Goal: Task Accomplishment & Management: Manage account settings

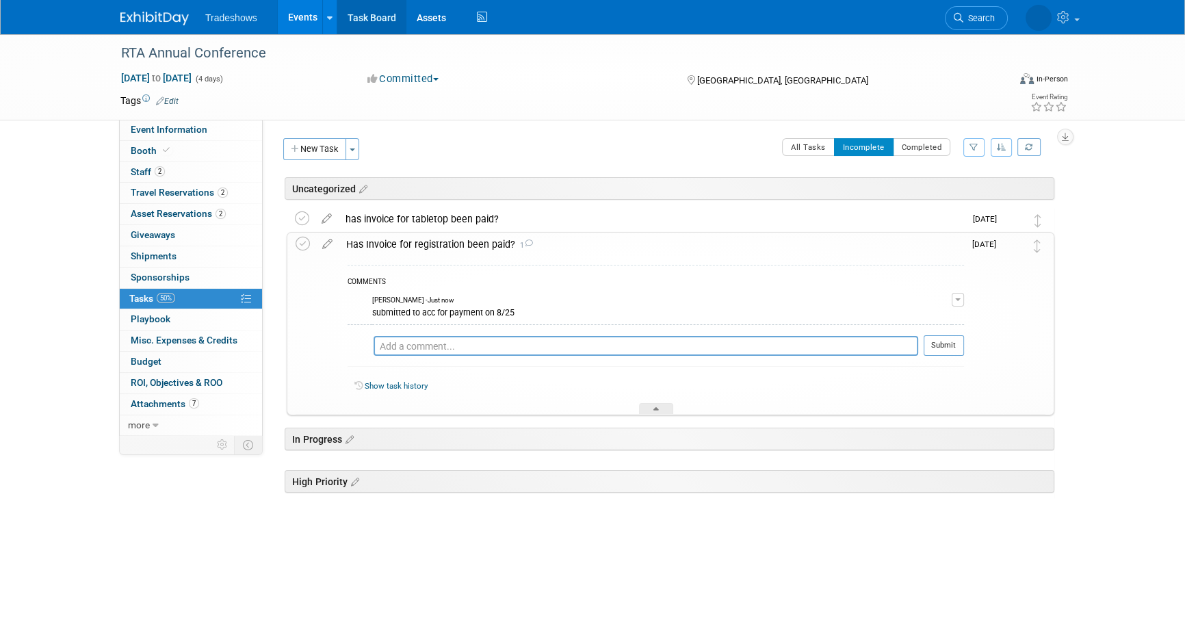
click at [351, 14] on link "Task Board" at bounding box center [371, 17] width 69 height 34
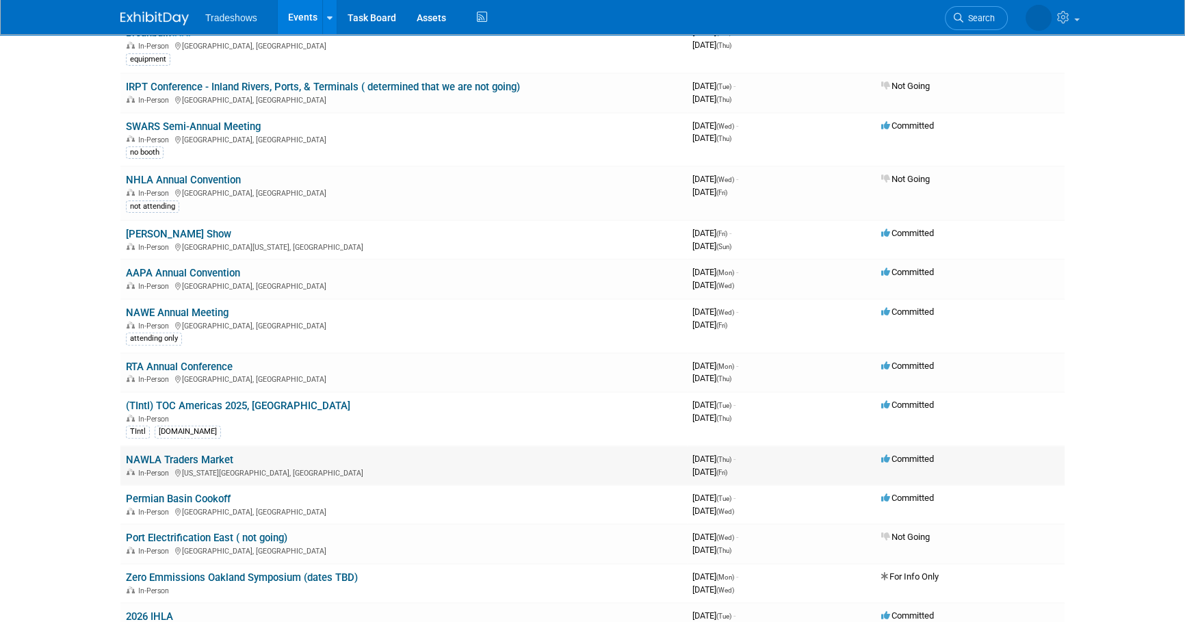
scroll to position [497, 0]
click at [198, 494] on link "Permian Basin Cookoff" at bounding box center [178, 498] width 105 height 12
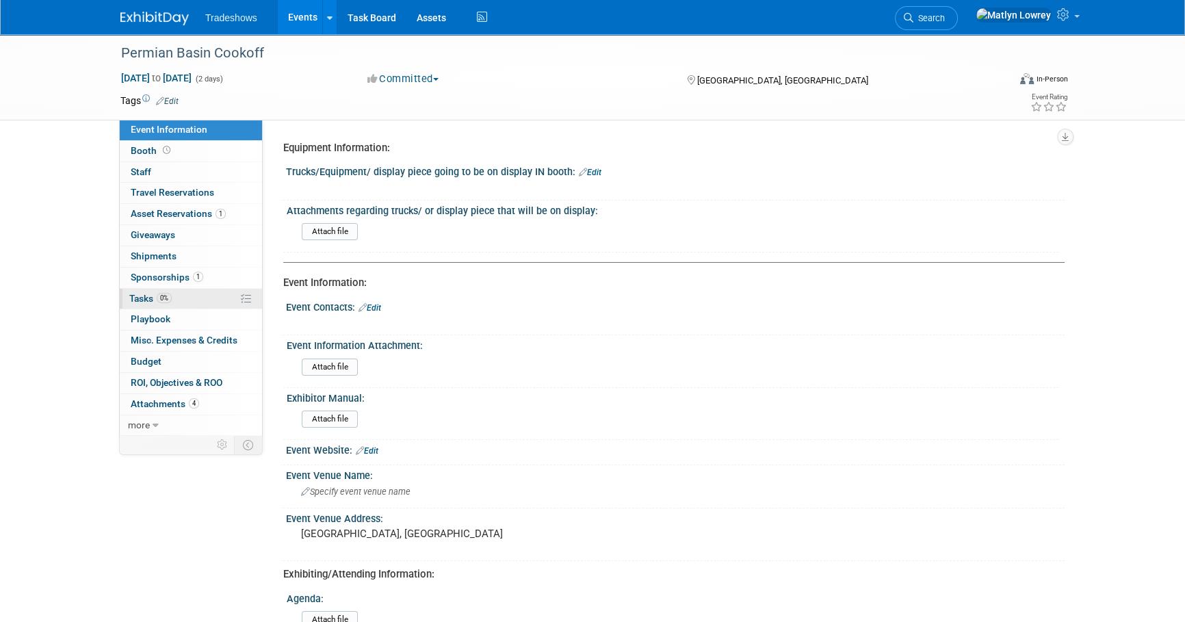
click at [155, 304] on link "0% Tasks 0%" at bounding box center [191, 299] width 142 height 21
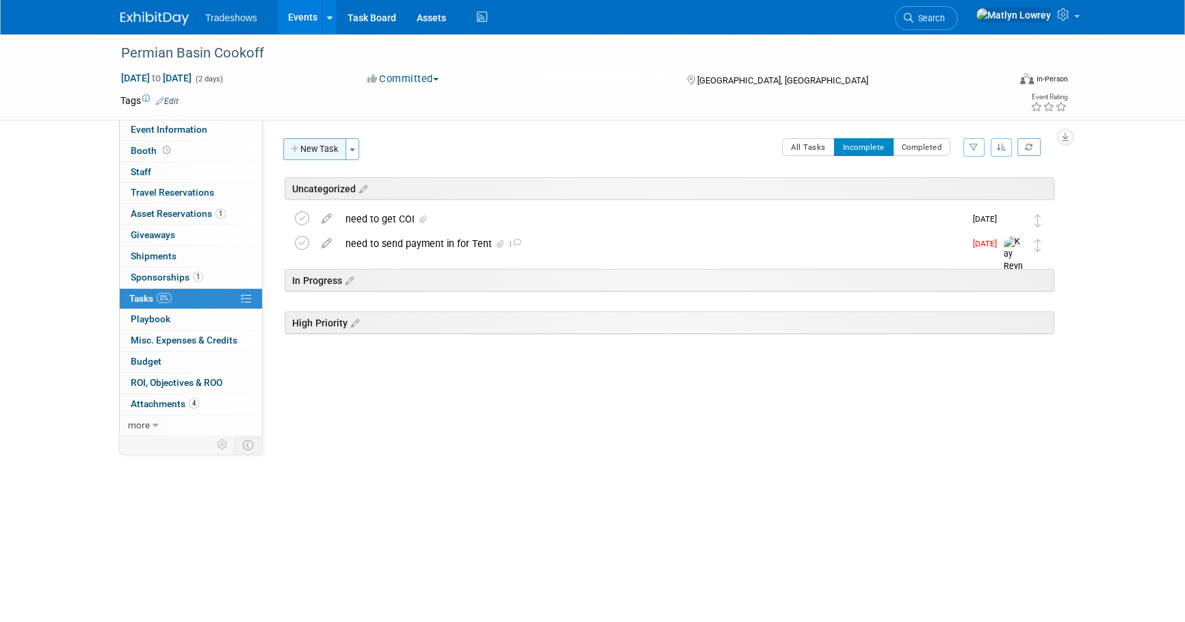
click at [318, 154] on button "New Task" at bounding box center [314, 149] width 63 height 22
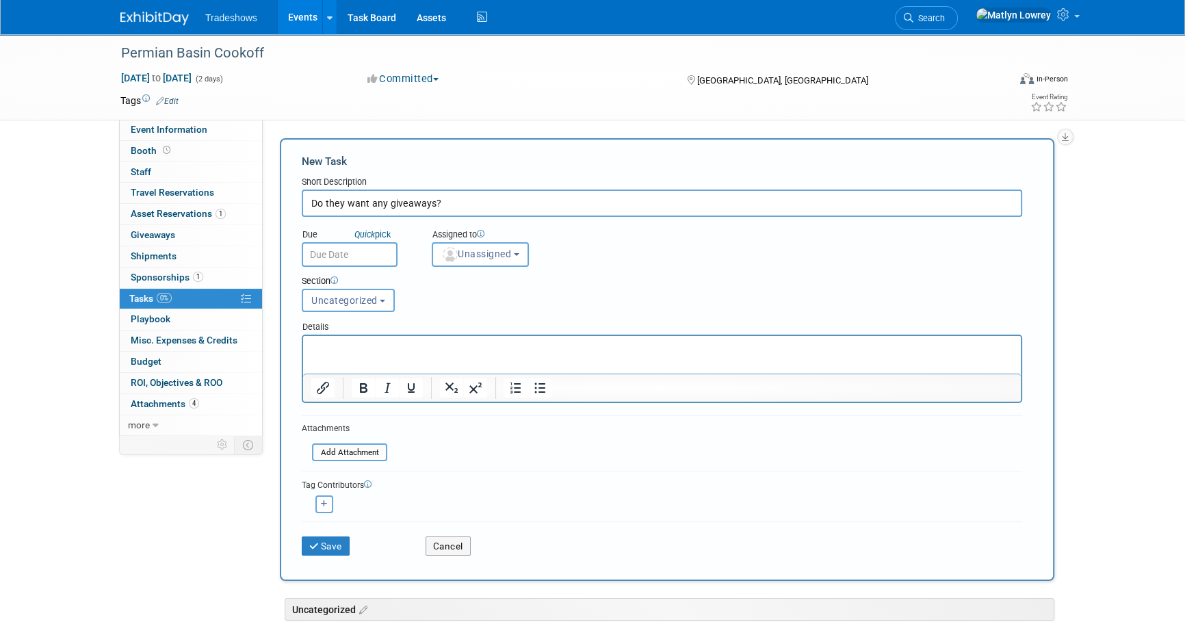
type input "Do they want any giveaways?"
click at [353, 267] on div "Section Uncategorized In Progress High Priority Uncategorized Uncategorized In …" at bounding box center [630, 291] width 679 height 48
click at [358, 257] on input "text" at bounding box center [350, 254] width 96 height 25
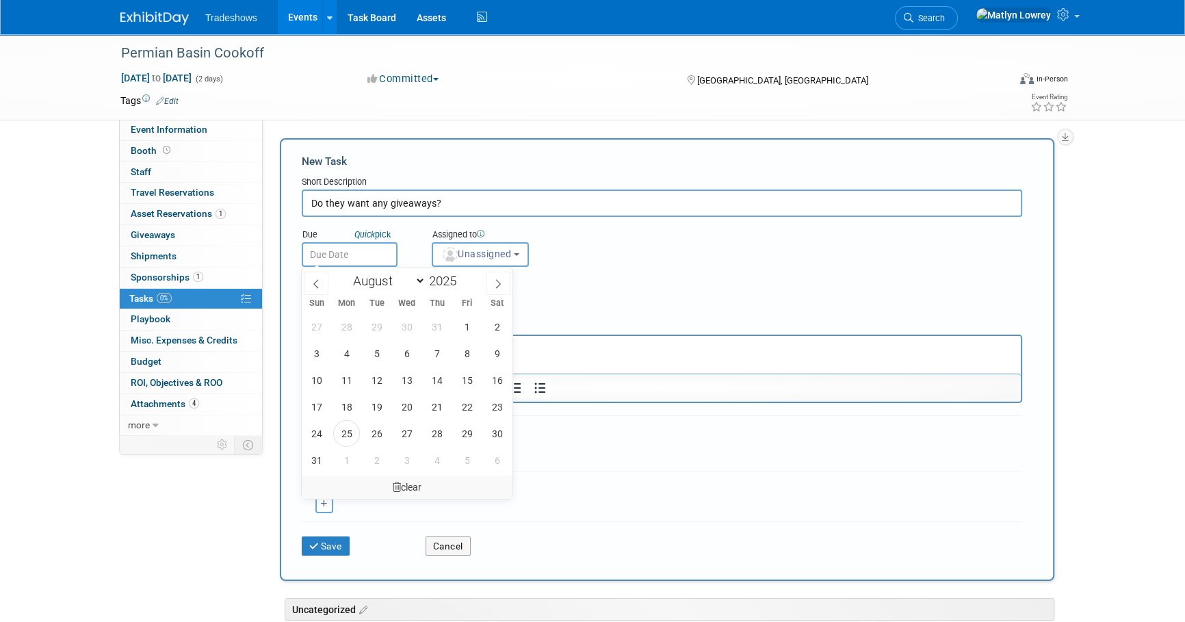
click at [463, 475] on div "clear" at bounding box center [407, 486] width 211 height 23
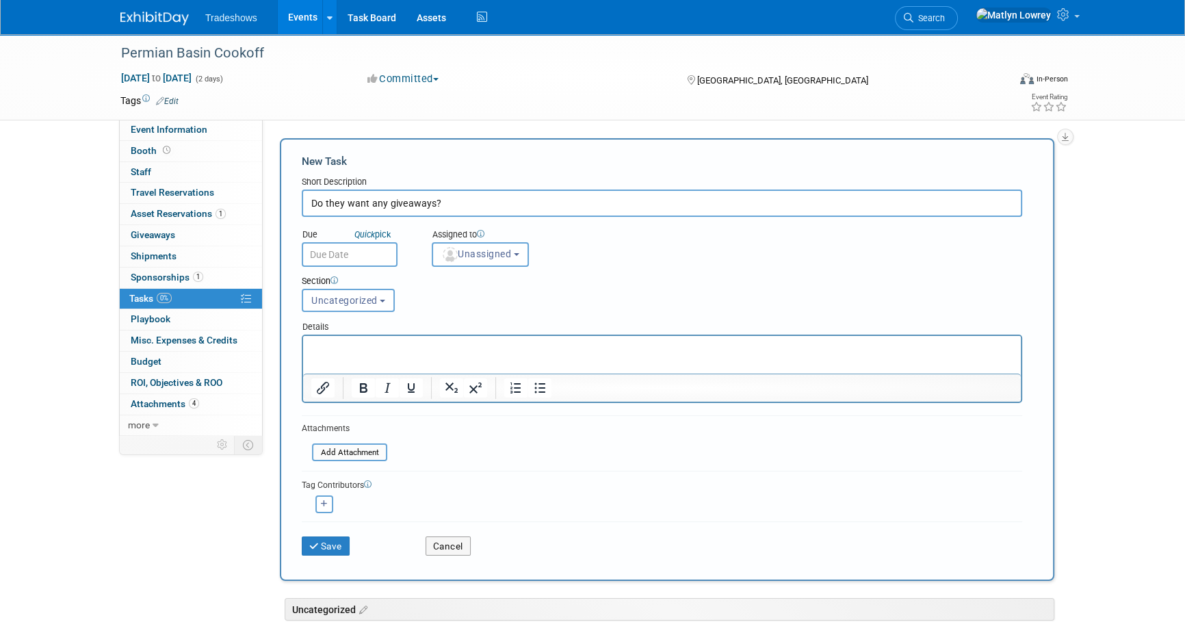
click at [363, 254] on input "text" at bounding box center [350, 254] width 96 height 25
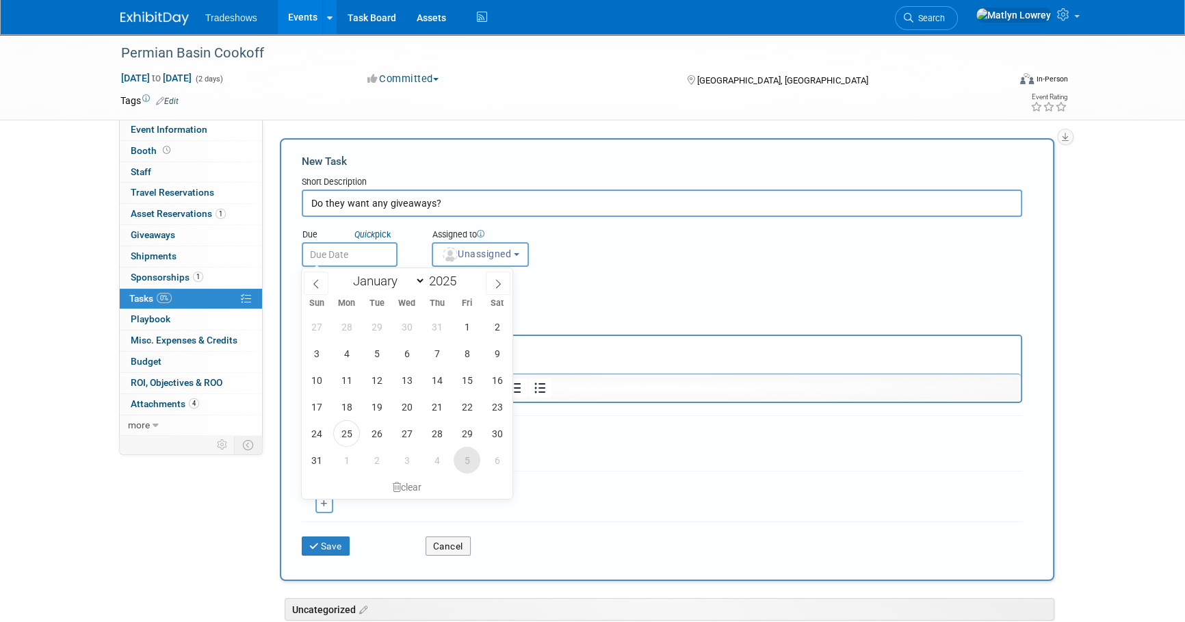
click at [472, 454] on span "5" at bounding box center [467, 460] width 27 height 27
type input "Sep 5, 2025"
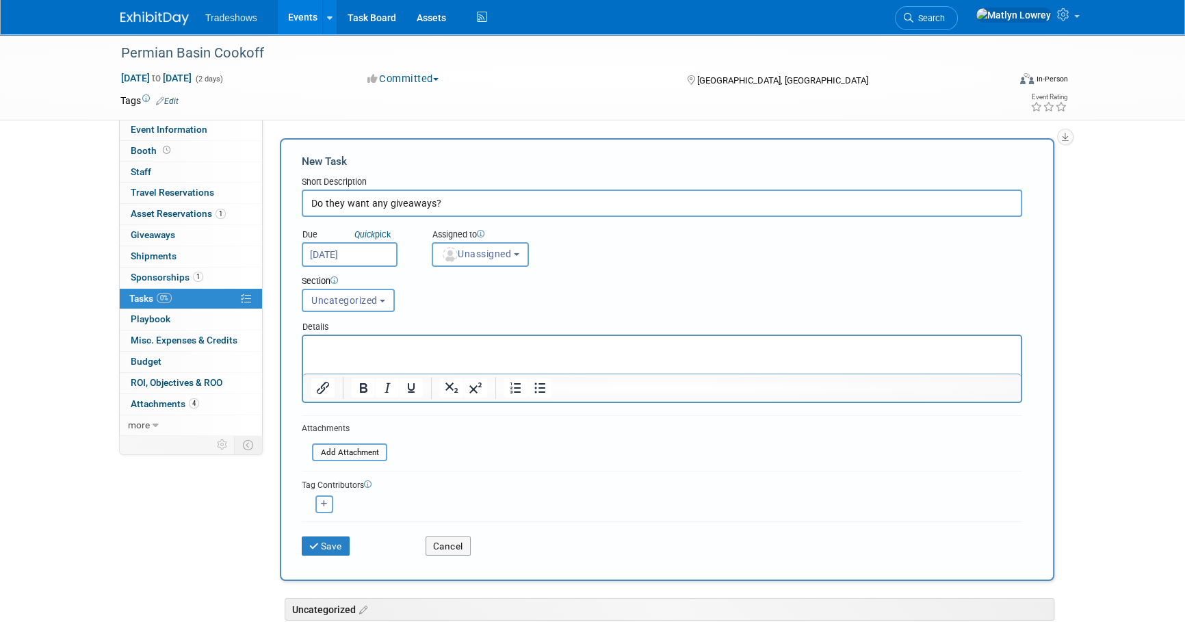
click at [477, 267] on div "Section Uncategorized In Progress High Priority Uncategorized Uncategorized In …" at bounding box center [630, 291] width 679 height 48
click at [477, 265] on button "Unassigned" at bounding box center [480, 254] width 97 height 25
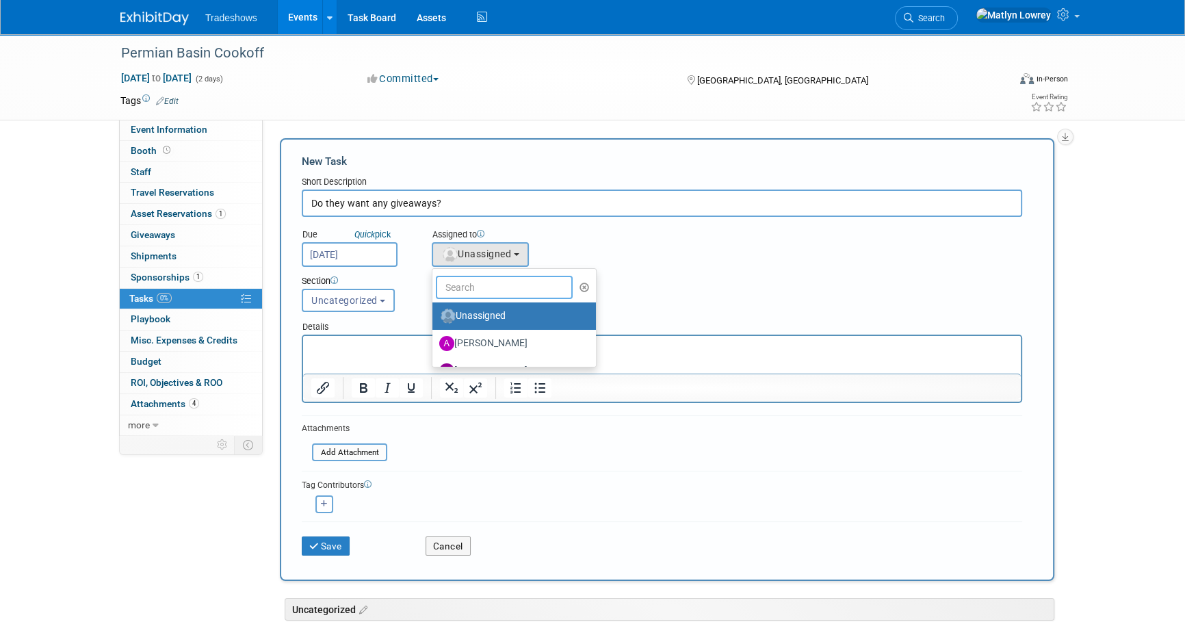
click at [469, 281] on input "text" at bounding box center [504, 287] width 137 height 23
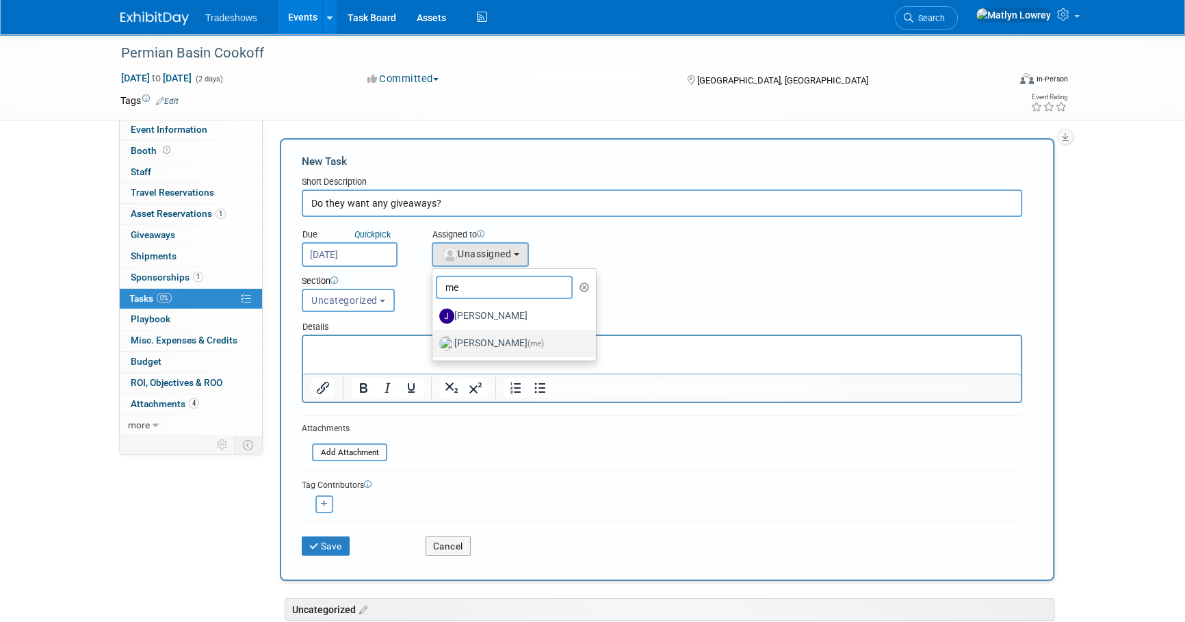
type input "me"
click at [476, 345] on label "Matlyn Lowrey (me)" at bounding box center [510, 343] width 143 height 22
click at [434, 345] on input "Matlyn Lowrey (me)" at bounding box center [429, 341] width 9 height 9
select select "53a61db3-ae1f-4f8e-85ed-74f10af30436"
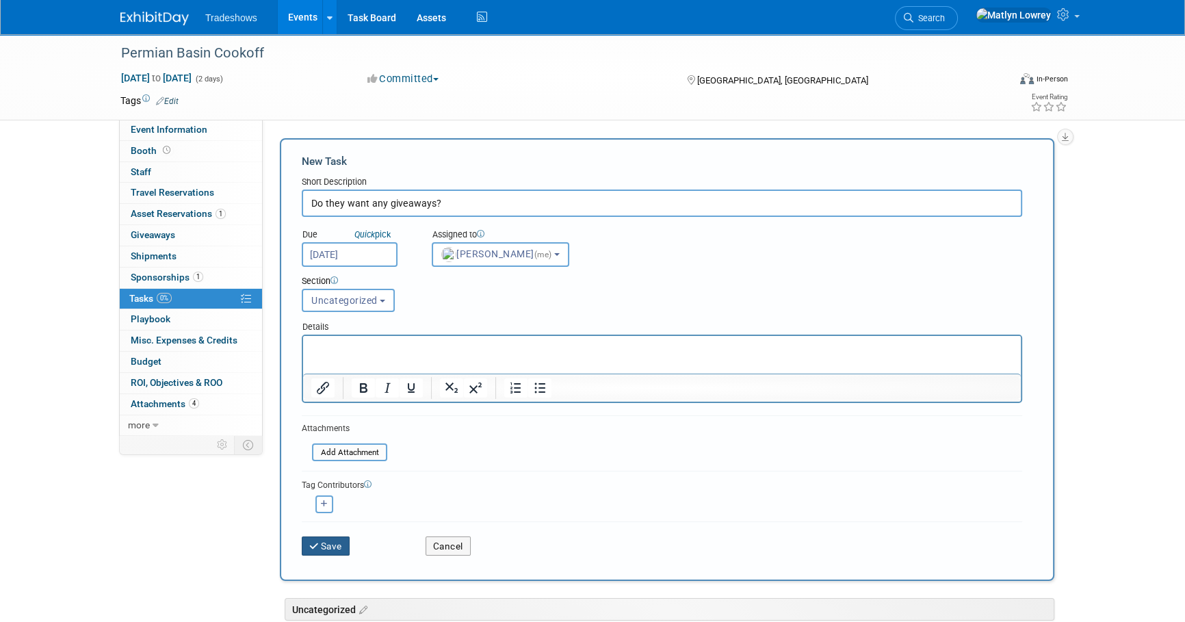
click at [317, 542] on icon "submit" at bounding box center [315, 547] width 12 height 10
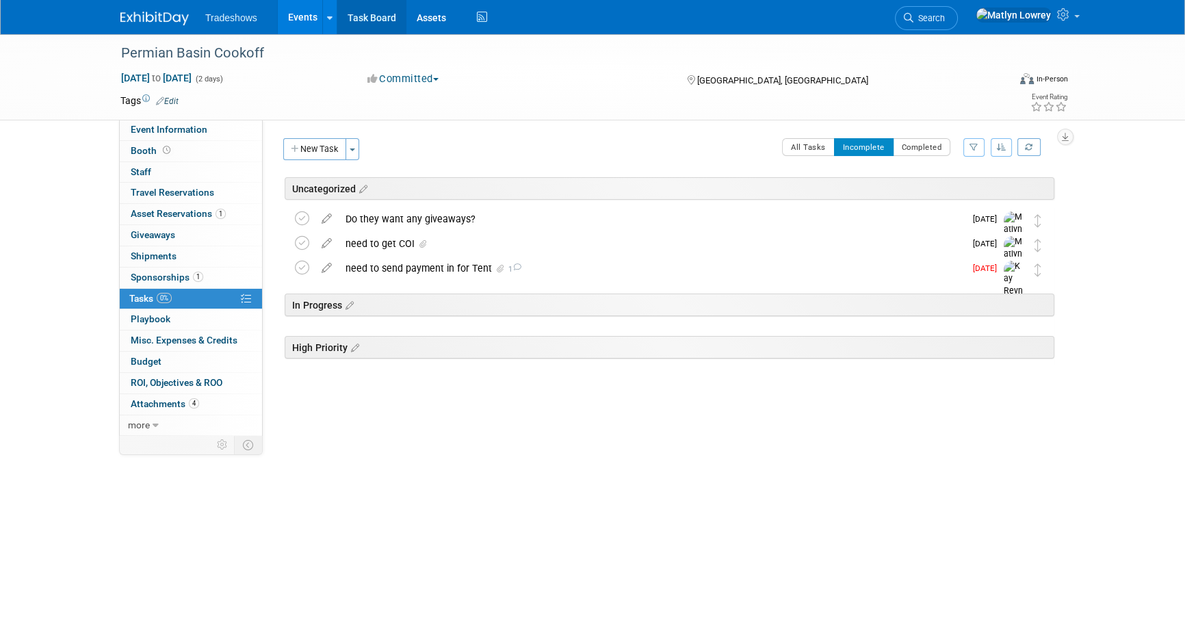
click at [357, 23] on link "Task Board" at bounding box center [371, 17] width 69 height 34
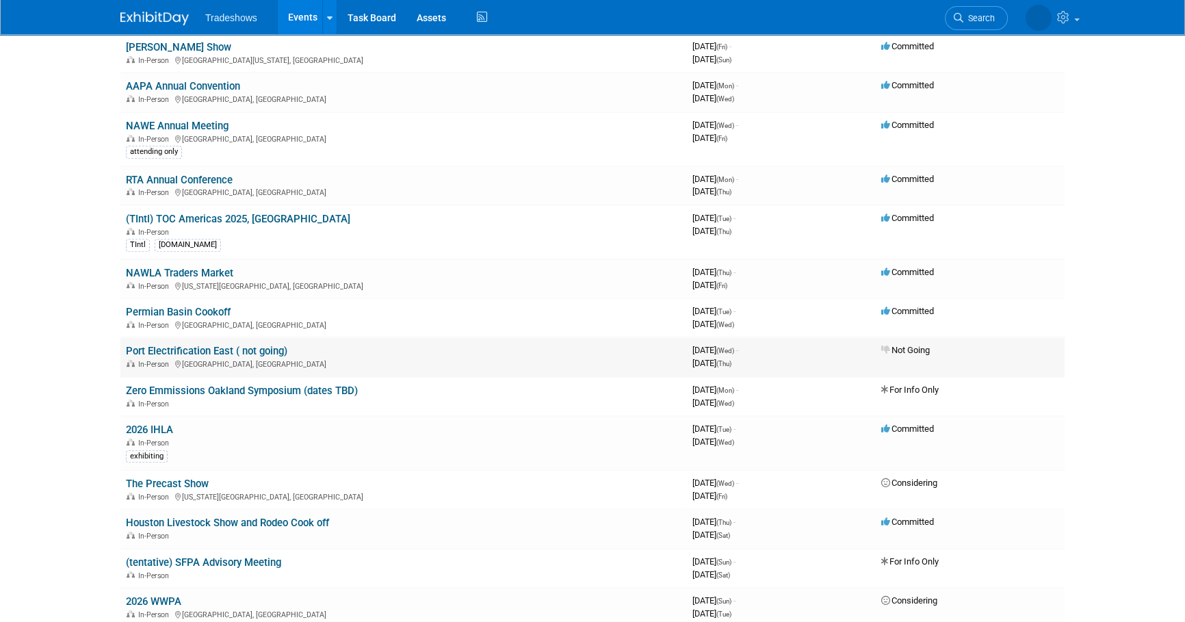
scroll to position [684, 0]
click at [185, 309] on link "Permian Basin Cookoff" at bounding box center [178, 311] width 105 height 12
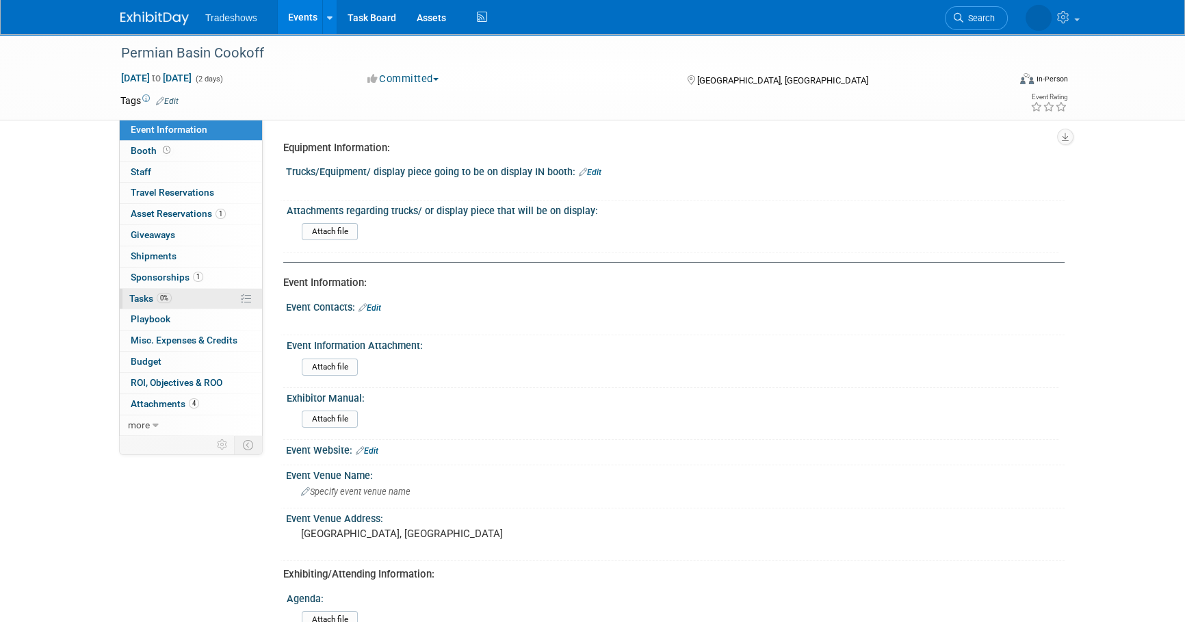
click at [188, 302] on link "0% Tasks 0%" at bounding box center [191, 299] width 142 height 21
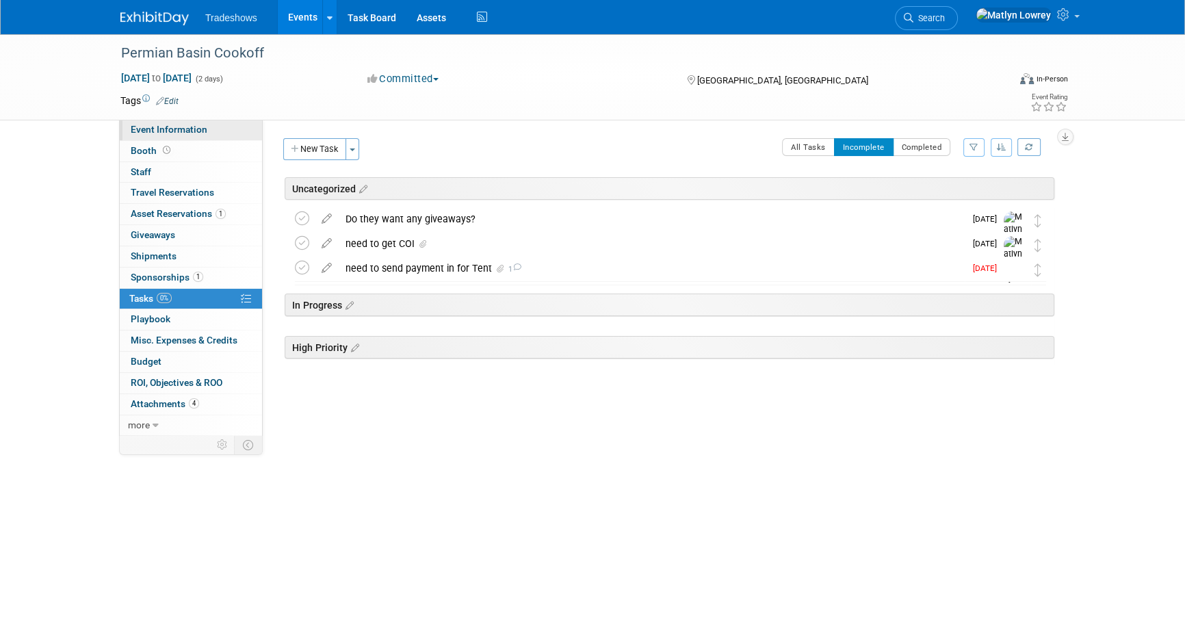
click at [173, 136] on link "Event Information" at bounding box center [191, 130] width 142 height 21
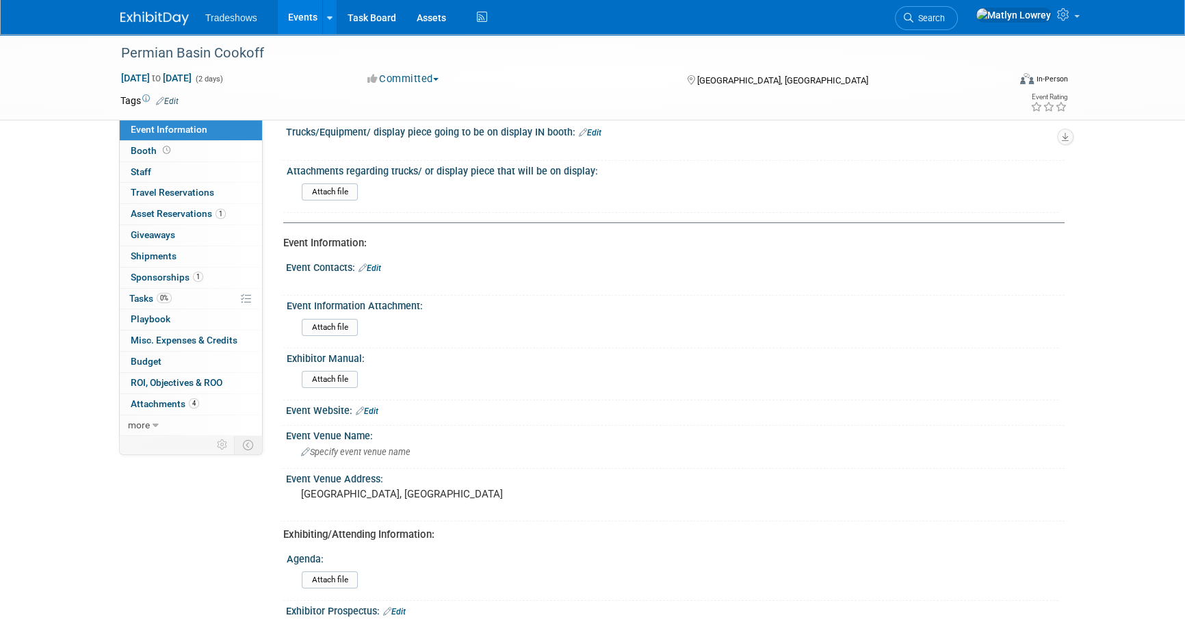
scroll to position [62, 0]
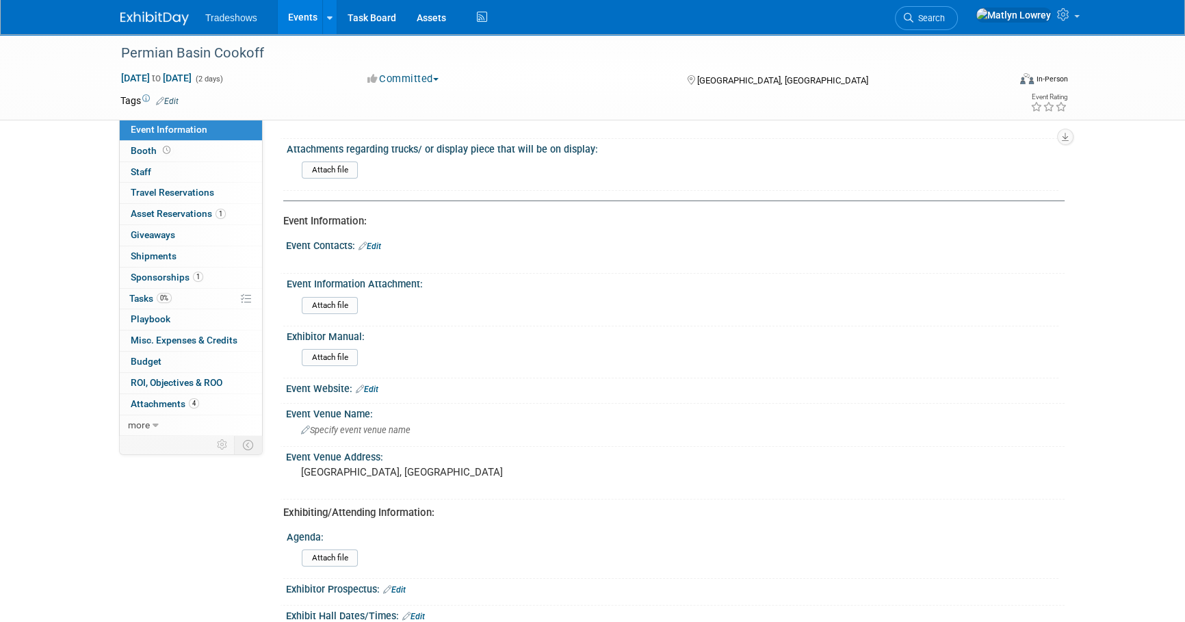
click at [373, 387] on link "Edit" at bounding box center [367, 389] width 23 height 10
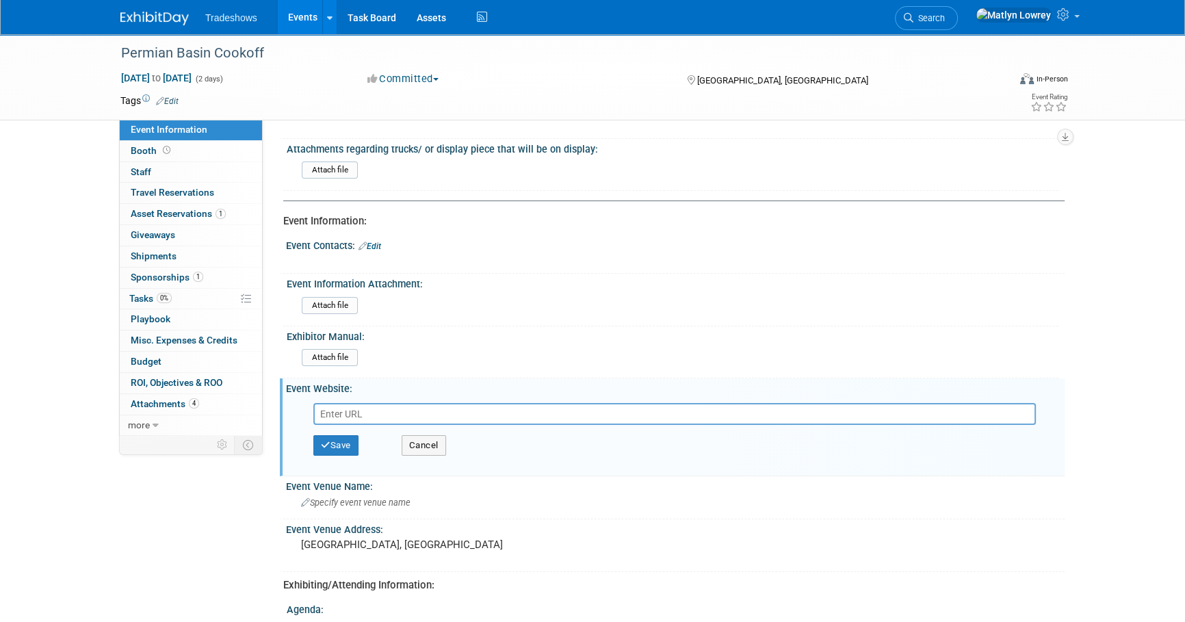
click at [376, 417] on input "text" at bounding box center [674, 414] width 722 height 22
type input "[URL][DOMAIN_NAME]"
click at [344, 444] on button "Save" at bounding box center [335, 445] width 45 height 21
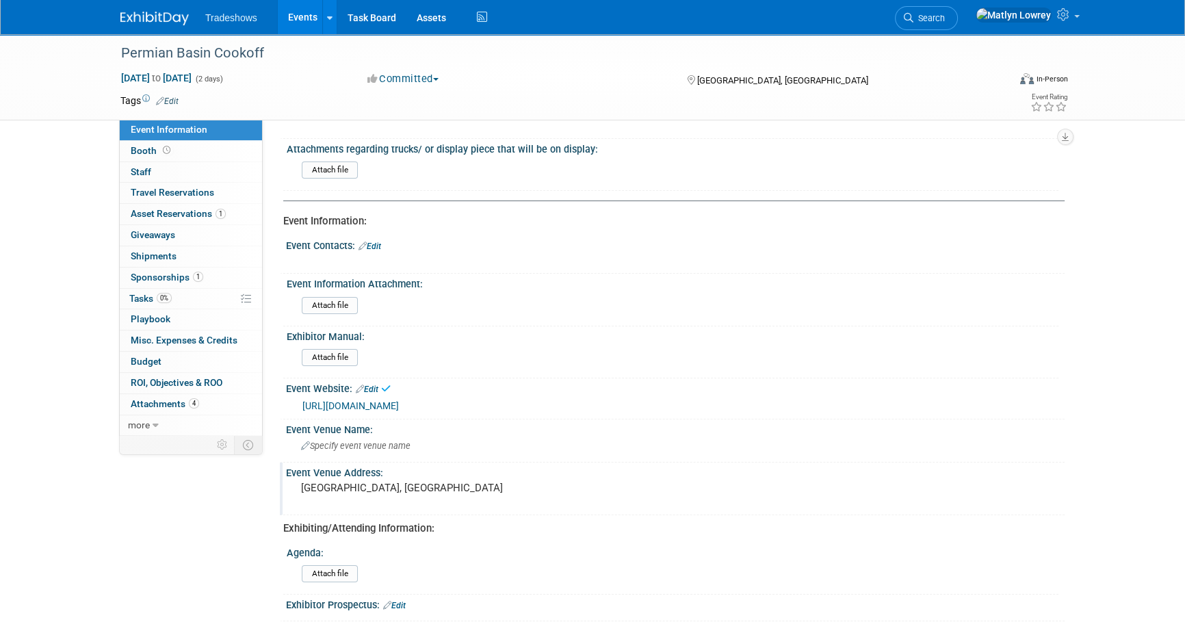
click at [351, 484] on pre "[GEOGRAPHIC_DATA], [GEOGRAPHIC_DATA]" at bounding box center [448, 488] width 294 height 12
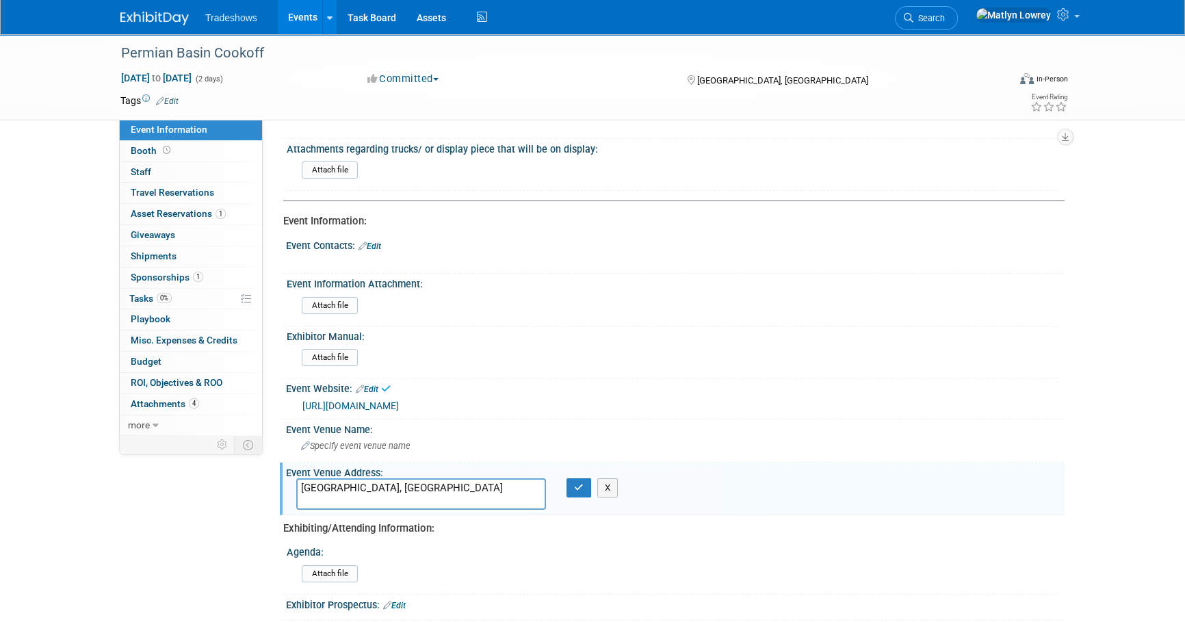
click at [351, 484] on textarea "[GEOGRAPHIC_DATA], [GEOGRAPHIC_DATA]" at bounding box center [421, 493] width 250 height 31
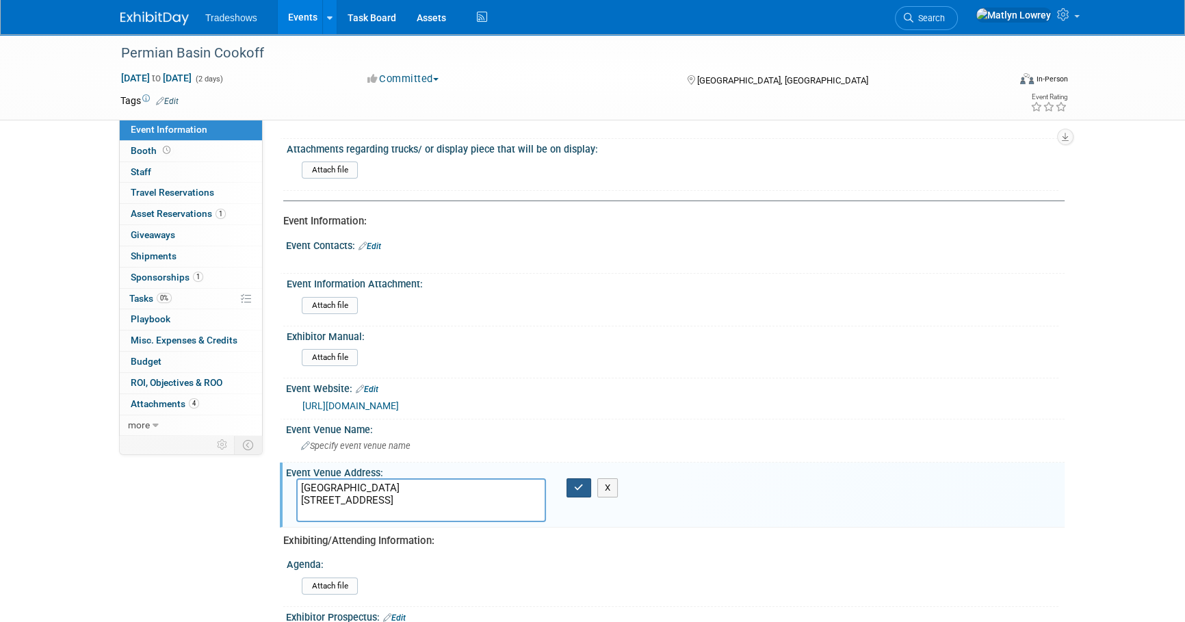
type textarea "[GEOGRAPHIC_DATA] [STREET_ADDRESS]"
click at [569, 489] on button "button" at bounding box center [578, 487] width 25 height 19
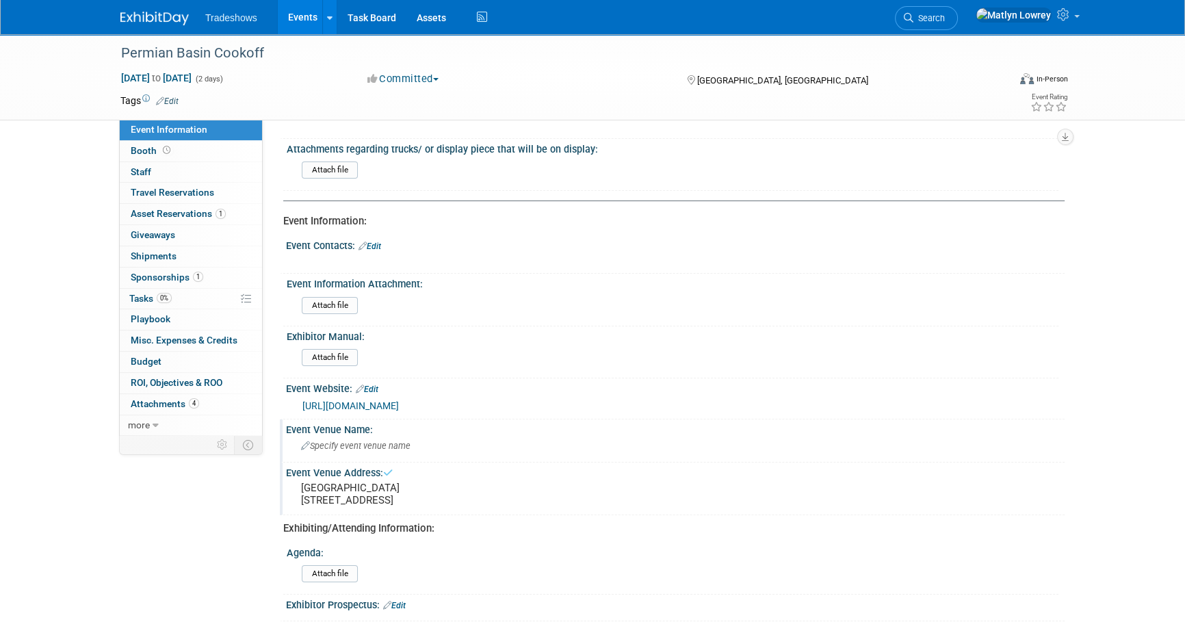
click at [337, 445] on span "Specify event venue name" at bounding box center [355, 446] width 109 height 10
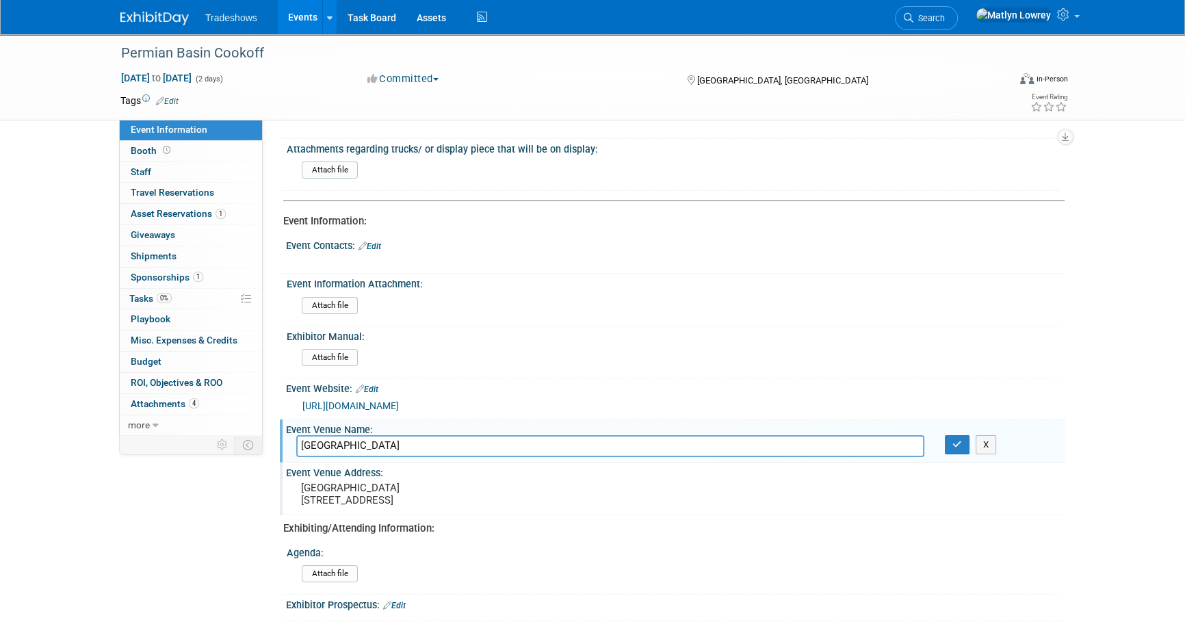
click at [339, 441] on input "[GEOGRAPHIC_DATA]" at bounding box center [610, 445] width 628 height 21
click at [389, 413] on div "Event Website: Edit [URL][DOMAIN_NAME] [URL][DOMAIN_NAME] Save Cancel" at bounding box center [672, 398] width 785 height 41
click at [319, 445] on input "[GEOGRAPHIC_DATA]" at bounding box center [610, 445] width 628 height 21
type input "[GEOGRAPHIC_DATA]"
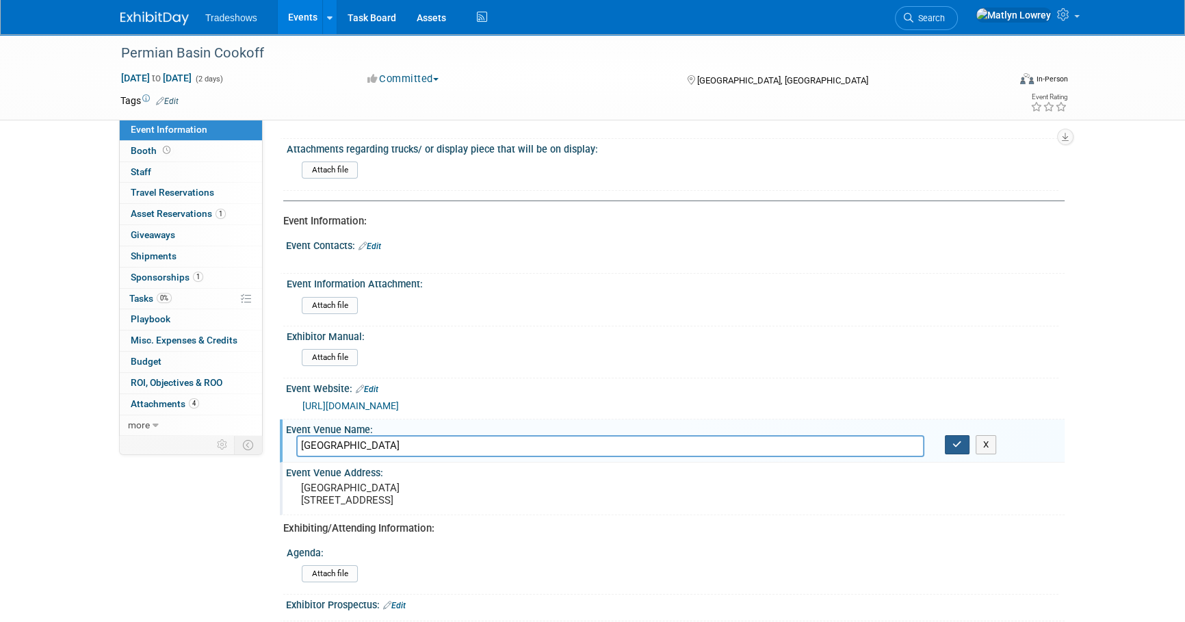
click at [954, 445] on icon "button" at bounding box center [957, 444] width 10 height 9
